Goal: Task Accomplishment & Management: Use online tool/utility

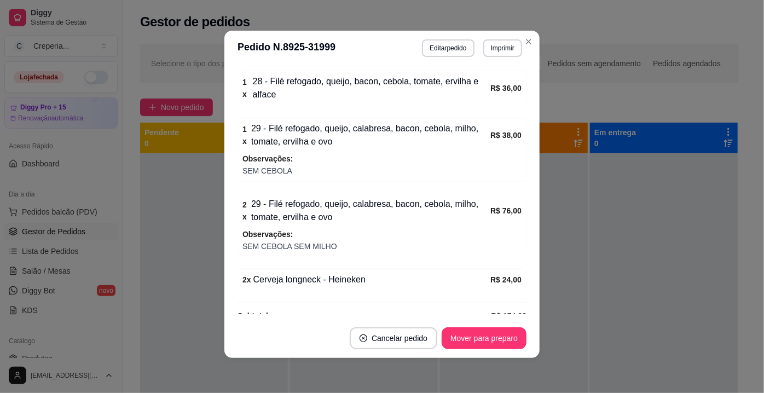
scroll to position [233, 0]
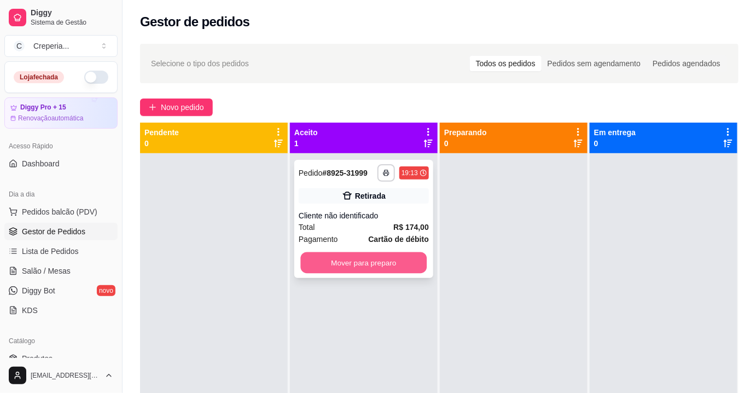
click at [406, 265] on button "Mover para preparo" at bounding box center [364, 262] width 126 height 21
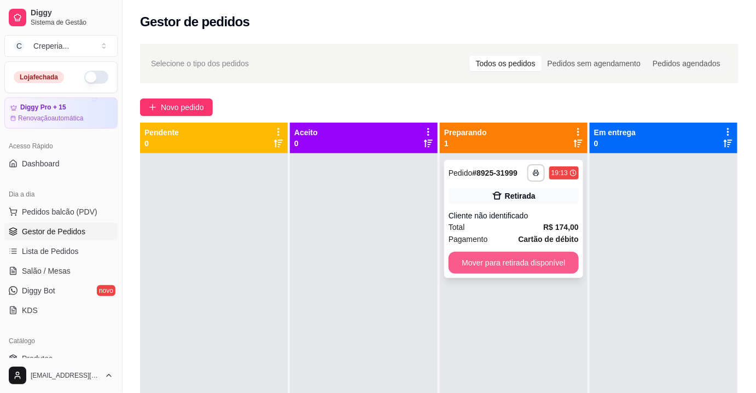
click at [509, 265] on button "Mover para retirada disponível" at bounding box center [514, 263] width 130 height 22
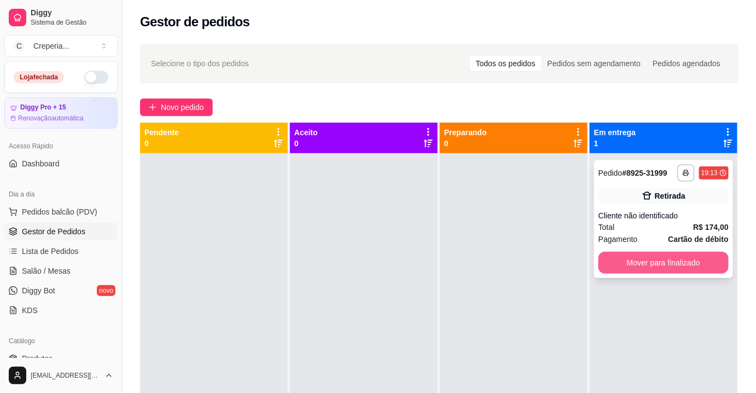
click at [626, 260] on button "Mover para finalizado" at bounding box center [664, 263] width 130 height 22
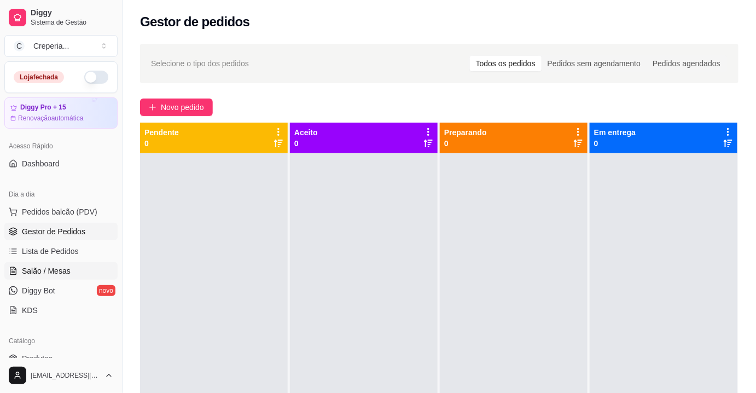
click at [57, 271] on span "Salão / Mesas" at bounding box center [46, 270] width 49 height 11
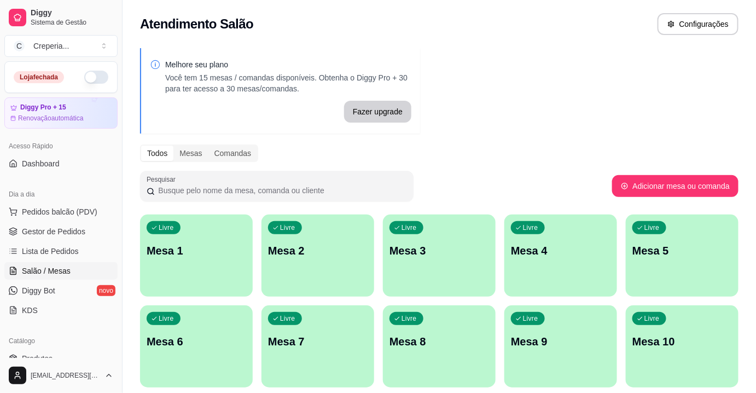
click at [665, 248] on p "Mesa 5" at bounding box center [682, 250] width 100 height 15
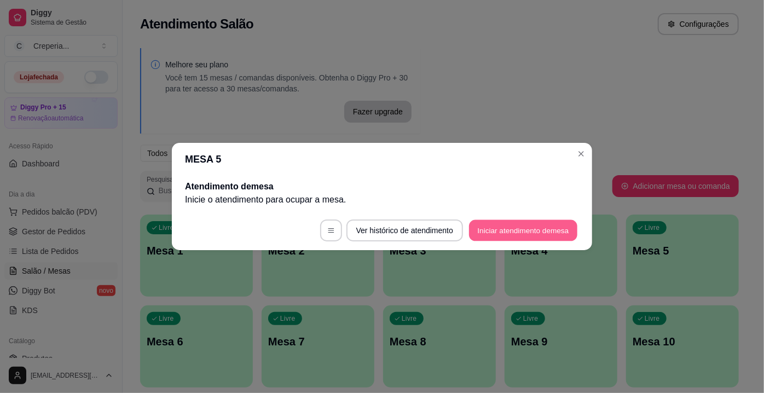
click at [508, 229] on button "Iniciar atendimento de mesa" at bounding box center [523, 230] width 108 height 21
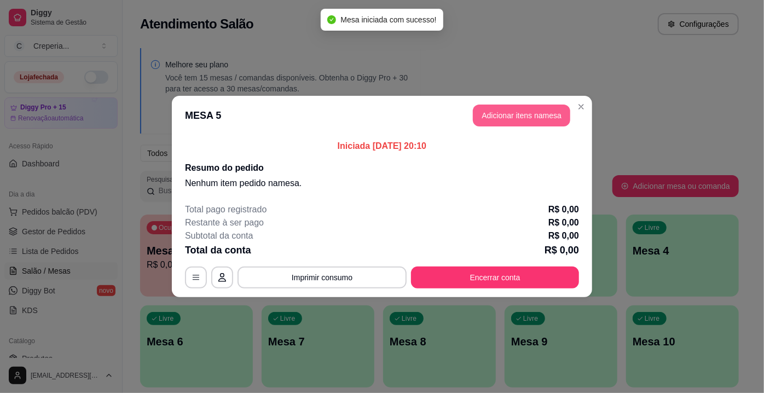
click at [490, 116] on button "Adicionar itens na mesa" at bounding box center [521, 115] width 97 height 22
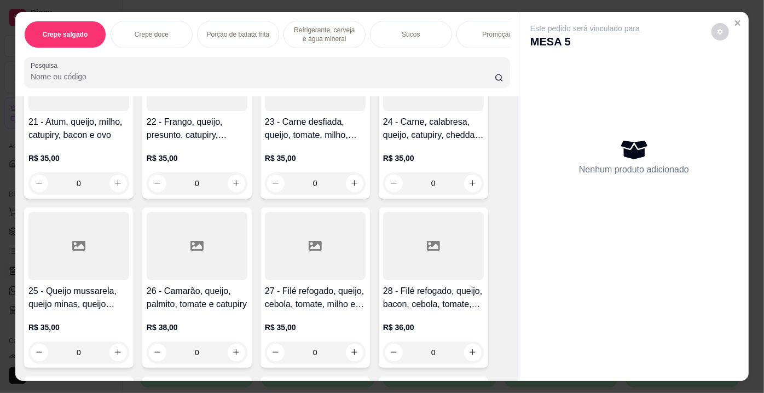
scroll to position [1044, 0]
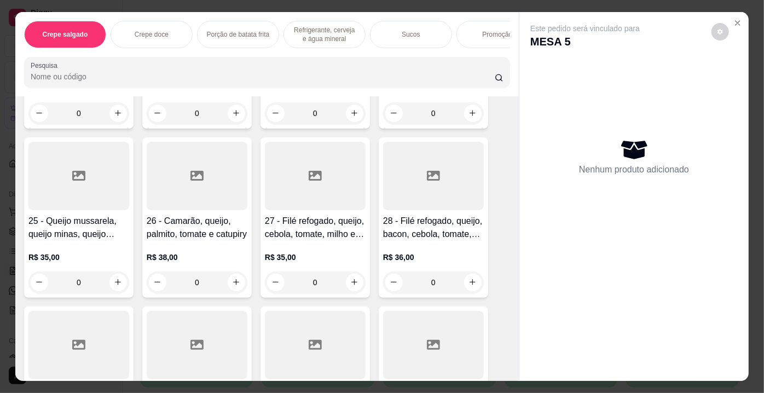
click at [76, 193] on div at bounding box center [78, 176] width 101 height 68
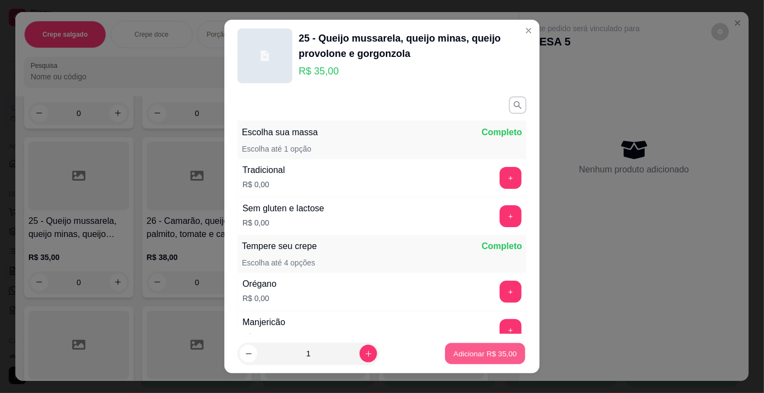
click at [477, 348] on button "Adicionar R$ 35,00" at bounding box center [485, 353] width 80 height 21
type input "1"
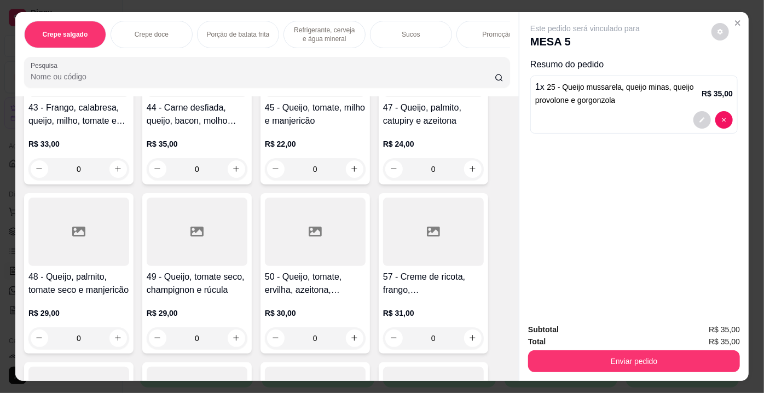
scroll to position [1840, 0]
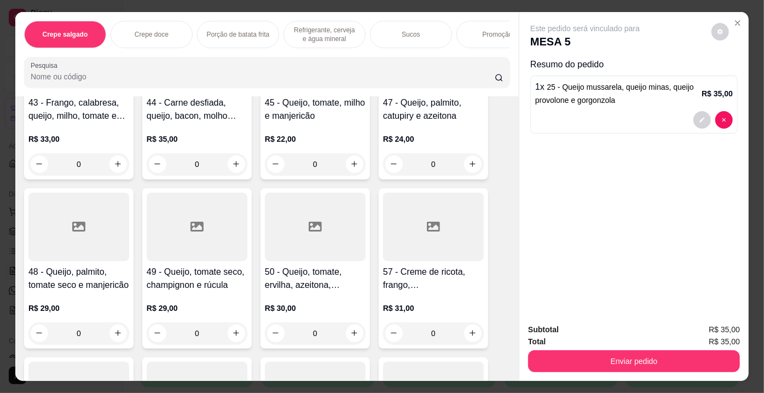
click at [207, 113] on h4 "44 - Carne desfiada, queijo, bacon, molho madeira, tomate, milho, champignon e …" at bounding box center [197, 109] width 101 height 26
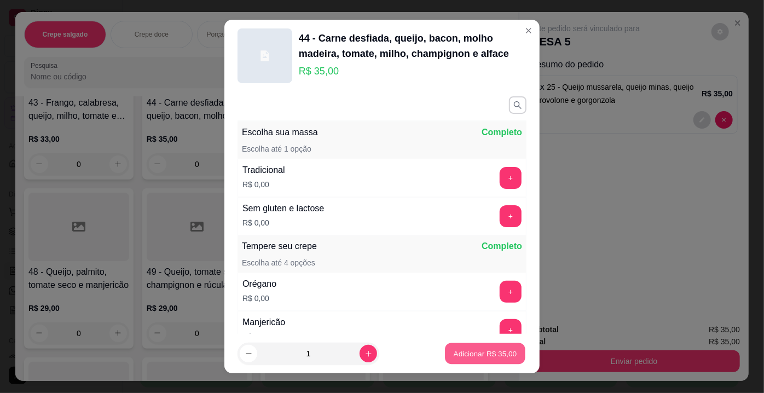
click at [485, 351] on p "Adicionar R$ 35,00" at bounding box center [485, 353] width 63 height 10
type input "1"
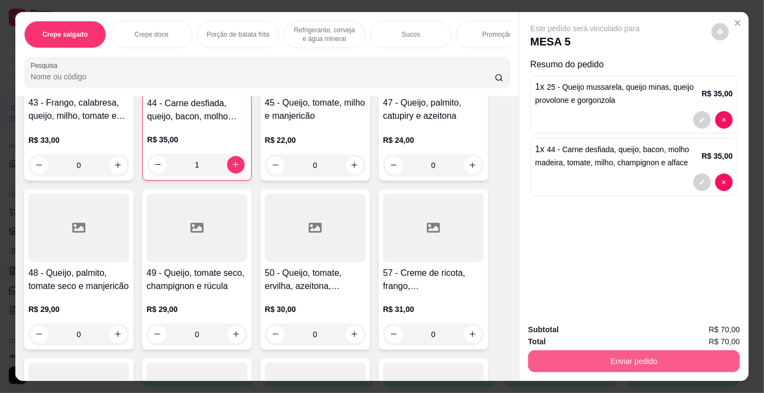
click at [603, 362] on button "Enviar pedido" at bounding box center [634, 361] width 212 height 22
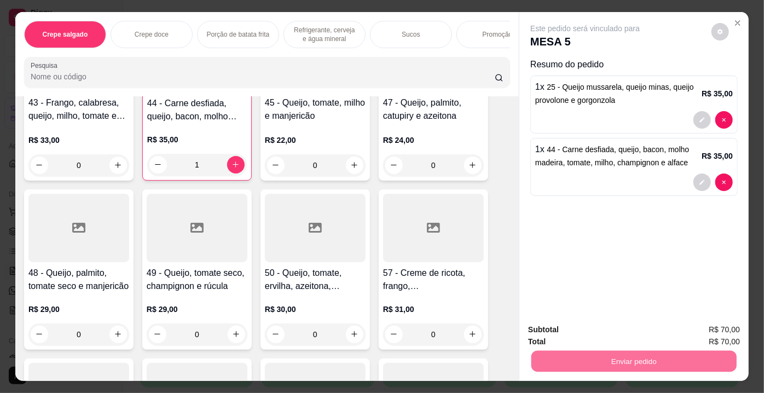
click at [699, 323] on button "Enviar pedido" at bounding box center [712, 331] width 62 height 21
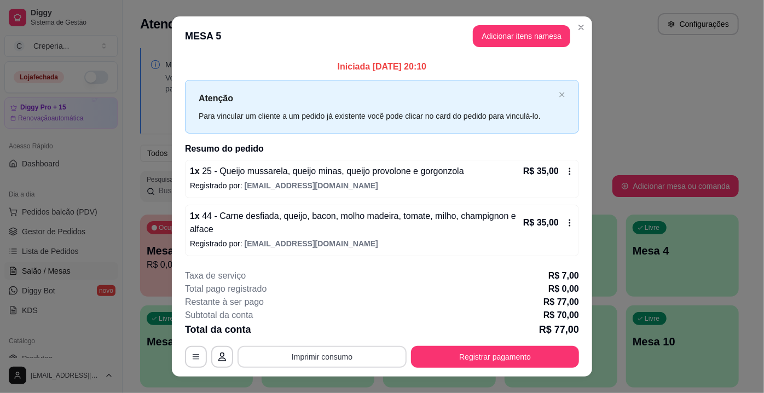
click at [390, 362] on button "Imprimir consumo" at bounding box center [321, 357] width 169 height 22
click at [334, 328] on button "IMPRESSORA" at bounding box center [321, 330] width 77 height 17
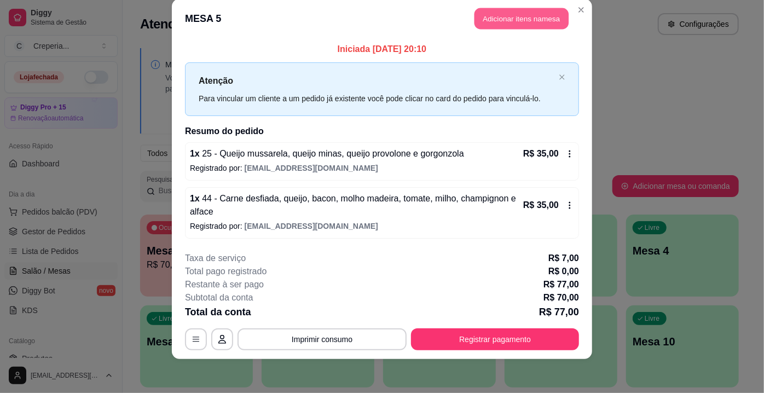
click at [506, 23] on button "Adicionar itens na mesa" at bounding box center [521, 18] width 94 height 21
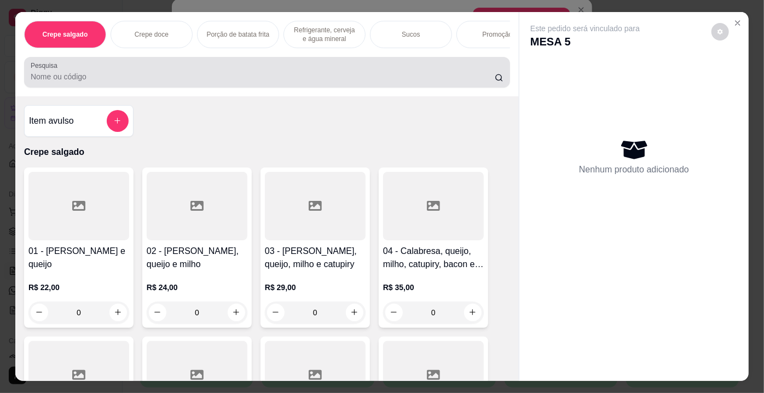
click at [161, 81] on input "Pesquisa" at bounding box center [263, 76] width 464 height 11
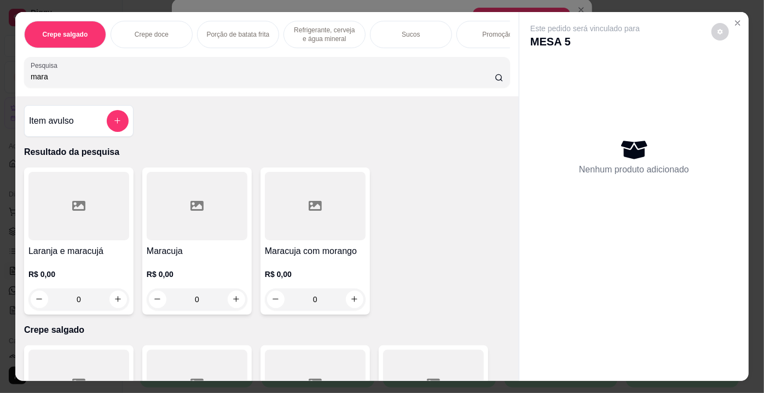
type input "mara"
click at [212, 193] on div at bounding box center [197, 206] width 101 height 68
drag, startPoint x: 270, startPoint y: 206, endPoint x: 277, endPoint y: 211, distance: 9.4
click at [274, 209] on div "1 litro" at bounding box center [271, 206] width 31 height 13
radio input "true"
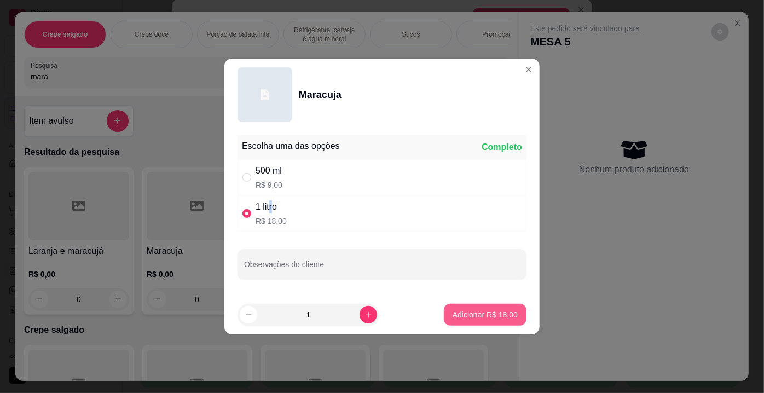
click at [462, 308] on button "Adicionar R$ 18,00" at bounding box center [485, 315] width 83 height 22
type input "1"
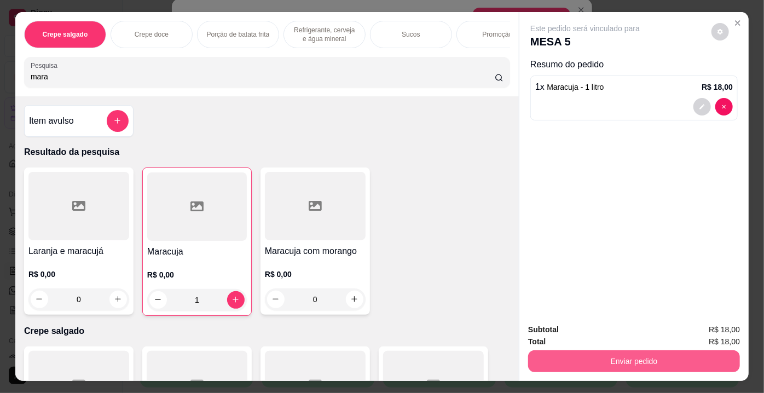
click at [609, 351] on button "Enviar pedido" at bounding box center [634, 361] width 212 height 22
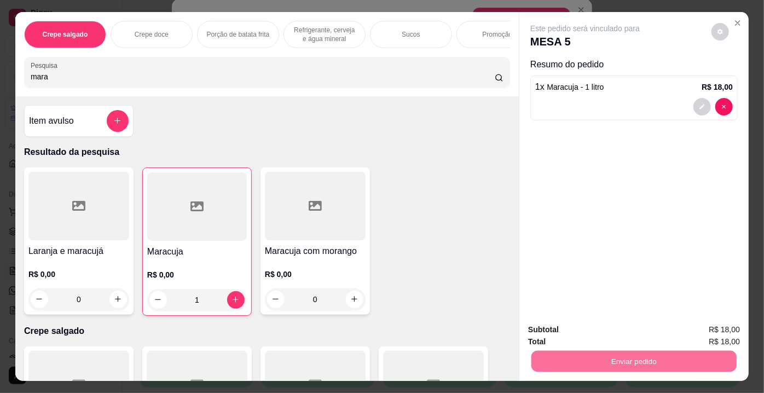
click at [712, 328] on button "Enviar pedido" at bounding box center [712, 331] width 62 height 21
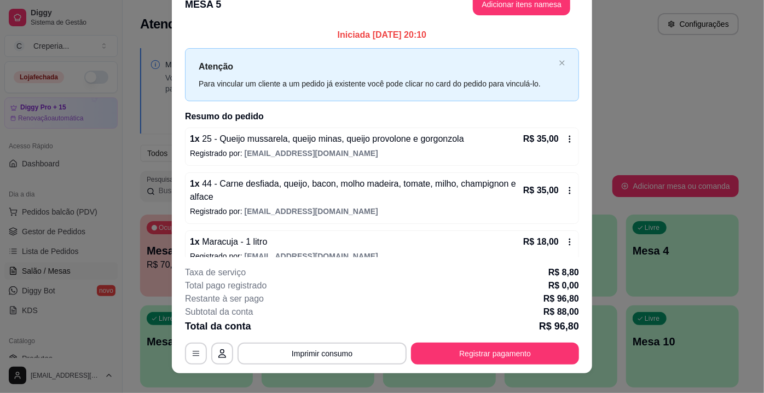
scroll to position [2, 0]
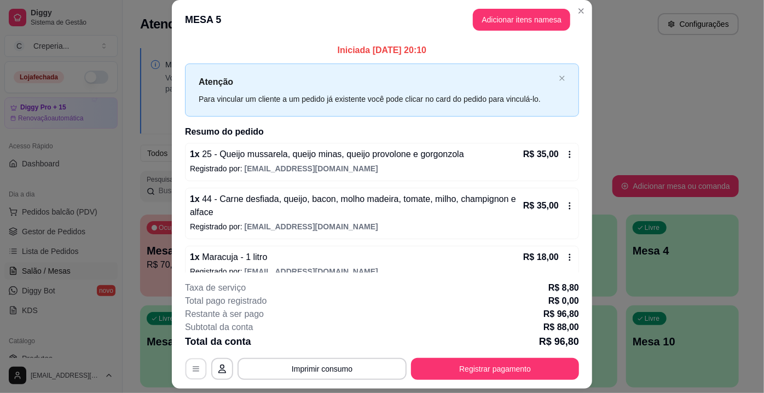
click at [193, 369] on icon "button" at bounding box center [196, 369] width 7 height 5
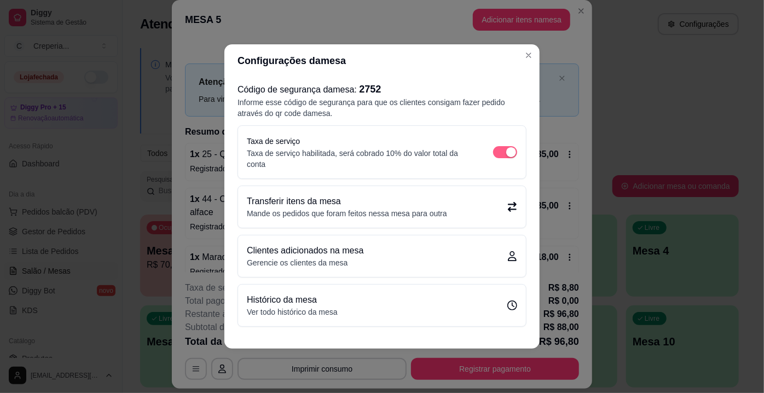
click at [514, 152] on div "button" at bounding box center [511, 152] width 10 height 10
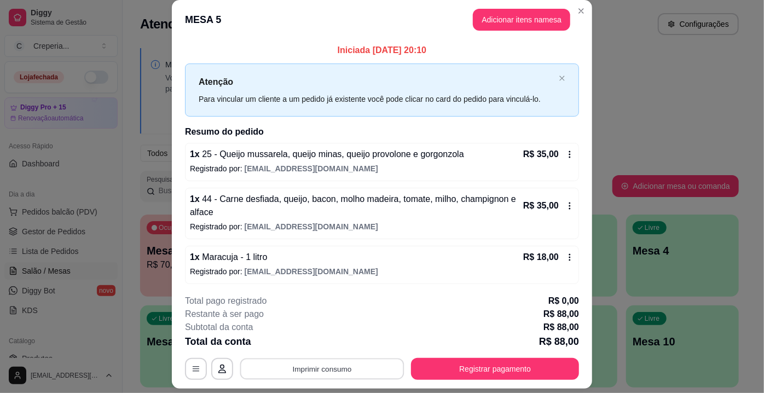
click at [364, 365] on button "Imprimir consumo" at bounding box center [322, 368] width 164 height 21
click at [327, 346] on button "IMPRESSORA" at bounding box center [321, 343] width 77 height 17
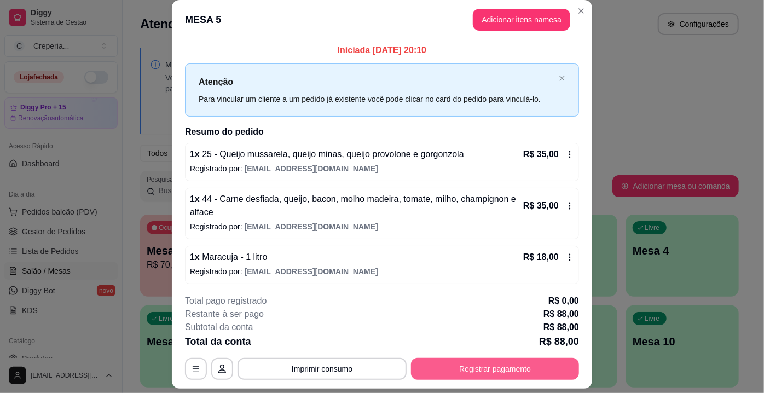
click at [541, 368] on button "Registrar pagamento" at bounding box center [495, 369] width 168 height 22
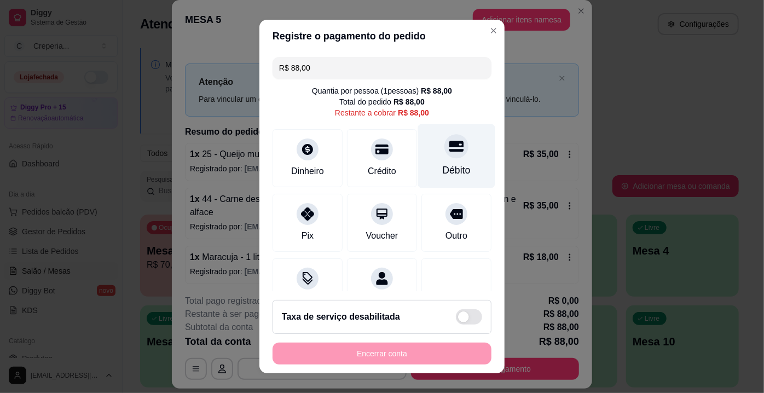
click at [427, 157] on div "Débito" at bounding box center [456, 156] width 77 height 64
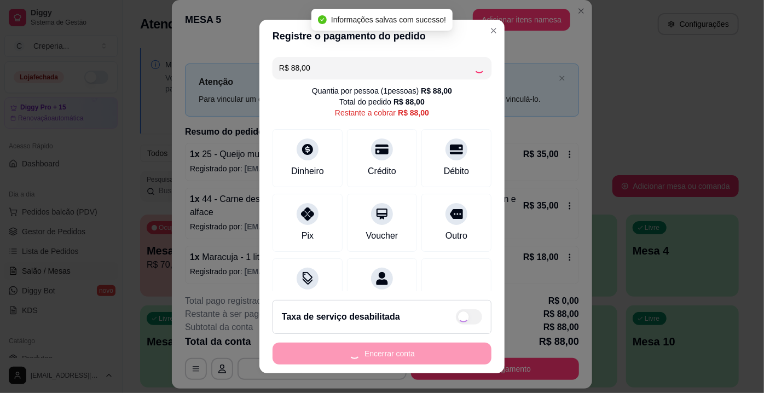
type input "R$ 0,00"
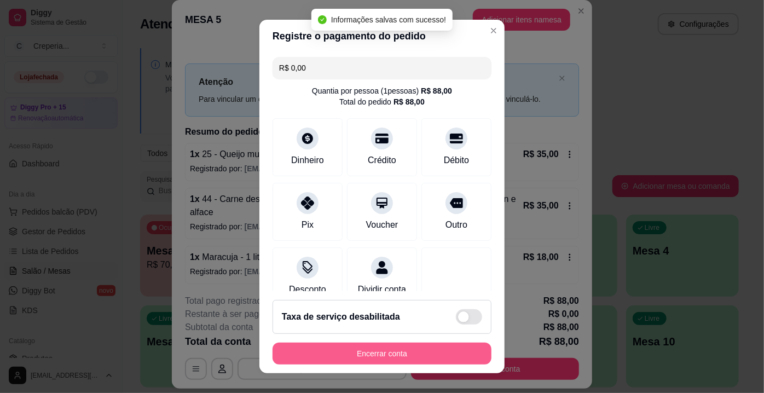
click at [362, 352] on button "Encerrar conta" at bounding box center [381, 353] width 219 height 22
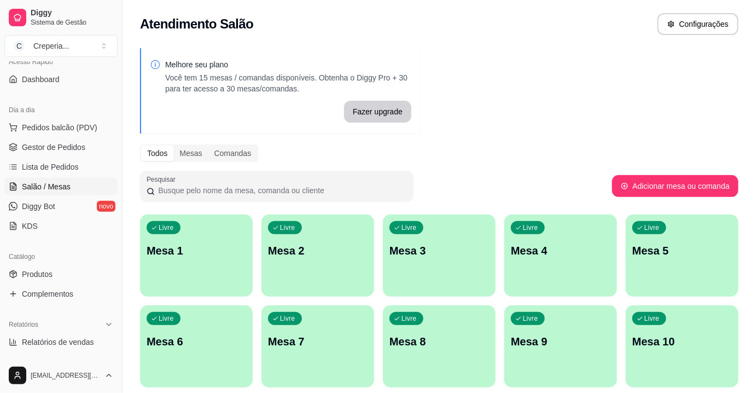
scroll to position [99, 0]
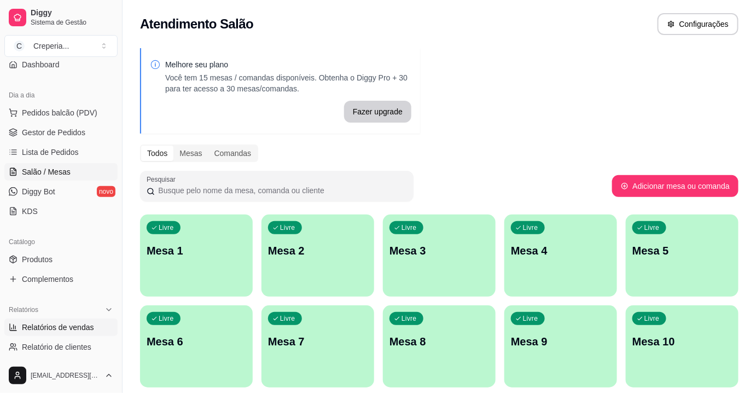
click at [61, 330] on span "Relatórios de vendas" at bounding box center [58, 327] width 72 height 11
select select "ALL"
select select "0"
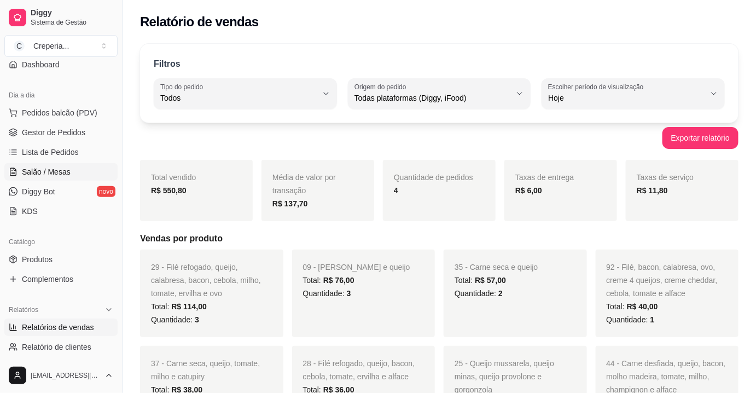
click at [58, 177] on link "Salão / Mesas" at bounding box center [60, 172] width 113 height 18
